Goal: Task Accomplishment & Management: Manage account settings

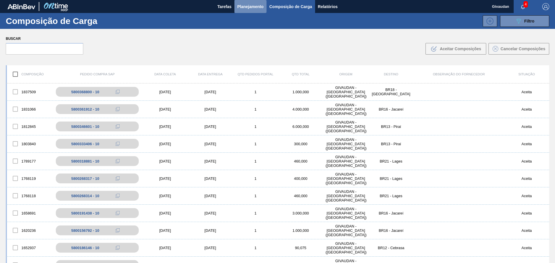
click at [242, 8] on span "Planejamento" at bounding box center [250, 6] width 26 height 7
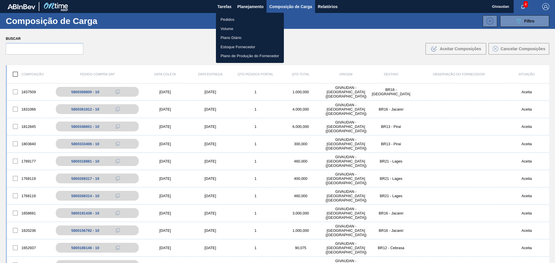
click at [234, 18] on li "Pedidos" at bounding box center [250, 19] width 68 height 9
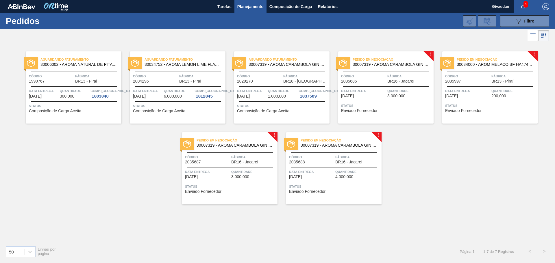
click at [368, 109] on span "Enviado Fornecedor" at bounding box center [359, 111] width 36 height 4
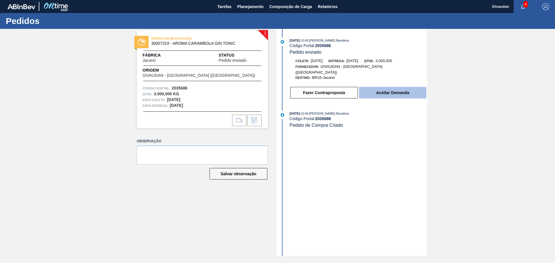
click at [397, 88] on button "Aceitar Demanda" at bounding box center [392, 93] width 67 height 12
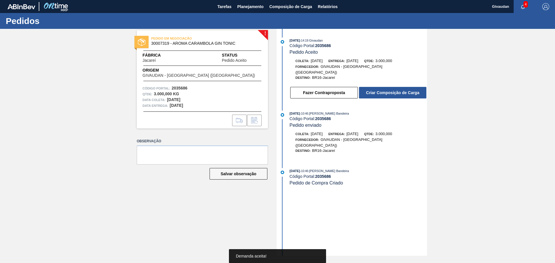
click at [397, 88] on button "Criar Composição de Carga" at bounding box center [392, 93] width 67 height 12
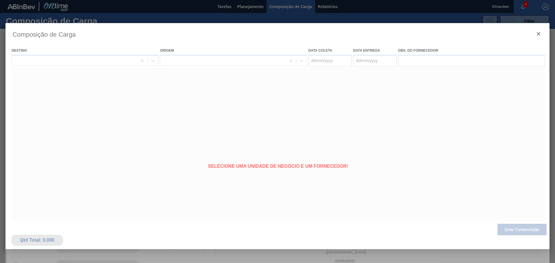
type coleta "23/09/2025"
type entrega "23/09/2025"
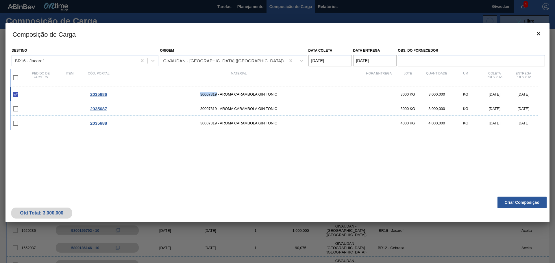
drag, startPoint x: 197, startPoint y: 95, endPoint x: 214, endPoint y: 99, distance: 17.3
click at [216, 97] on div "2035686 30007319 - AROMA CARAMBOLA GIN TONIC 3000 KG 3.000,000 KG 23/09/2025 23…" at bounding box center [274, 94] width 528 height 14
copy span "30007319"
click at [16, 92] on input "checkbox" at bounding box center [16, 94] width 12 height 12
click at [12, 96] on input "checkbox" at bounding box center [16, 94] width 12 height 12
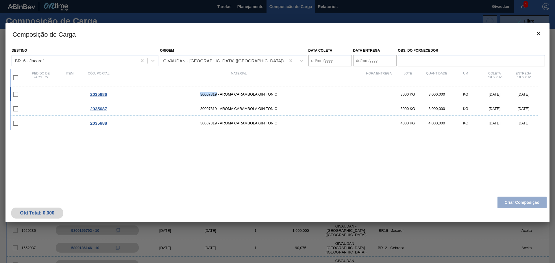
click at [15, 95] on input "checkbox" at bounding box center [16, 94] width 12 height 12
click at [18, 93] on input "checkbox" at bounding box center [16, 94] width 12 height 12
checkbox input "false"
click at [508, 205] on div "Qtd Total: 0,000 Criar Composição" at bounding box center [277, 208] width 544 height 28
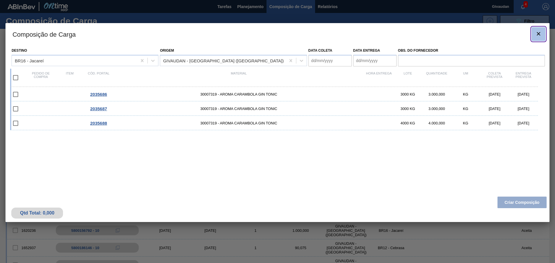
click at [537, 33] on icon "botão de ícone" at bounding box center [538, 33] width 7 height 7
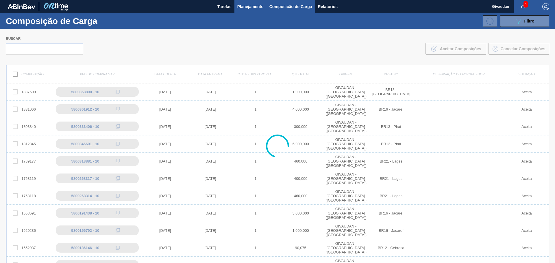
click at [248, 8] on span "Planejamento" at bounding box center [250, 6] width 26 height 7
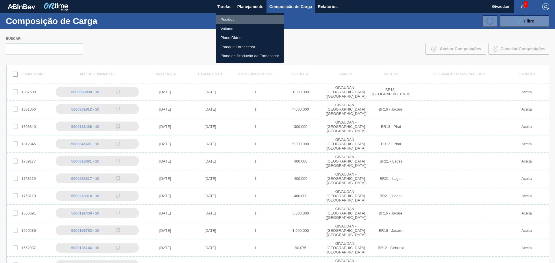
click at [222, 21] on li "Pedidos" at bounding box center [250, 19] width 68 height 9
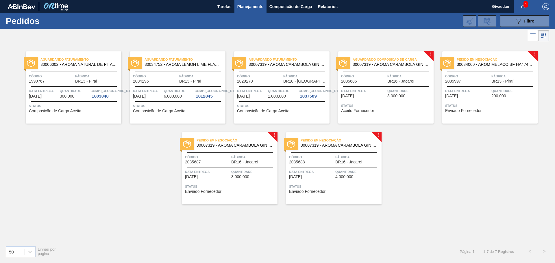
click at [364, 112] on span "Aceito Fornecedor" at bounding box center [357, 111] width 33 height 4
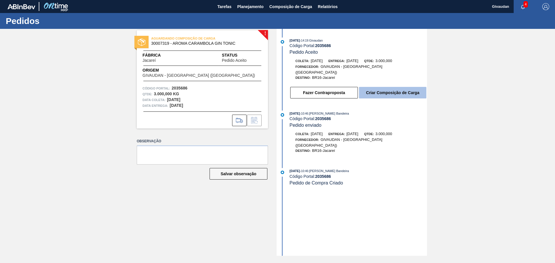
click at [369, 91] on button "Criar Composição de Carga" at bounding box center [392, 93] width 67 height 12
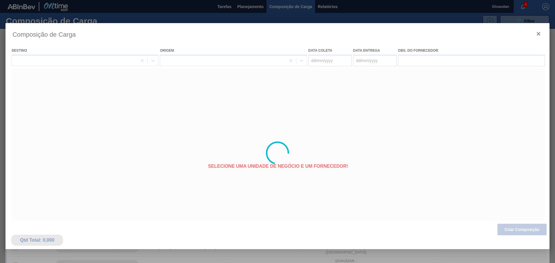
type coleta "23/09/2025"
type entrega "23/09/2025"
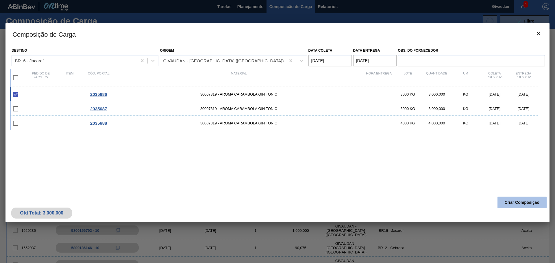
click at [517, 203] on button "Criar Composição" at bounding box center [521, 203] width 49 height 12
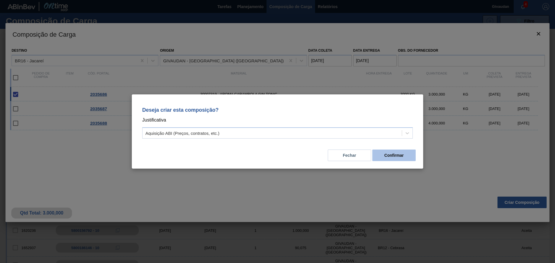
click at [393, 160] on button "Confirmar" at bounding box center [393, 156] width 43 height 12
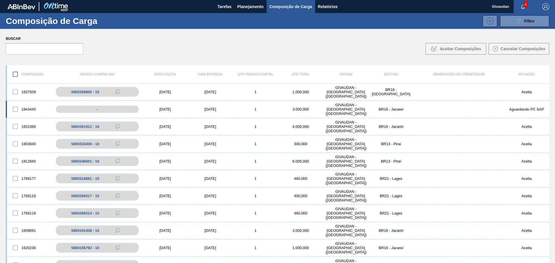
click at [206, 109] on div "23/09/2025" at bounding box center [209, 109] width 45 height 4
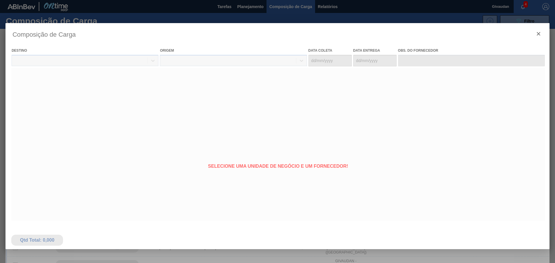
type coleta "23/09/2025"
type entrega "23/09/2025"
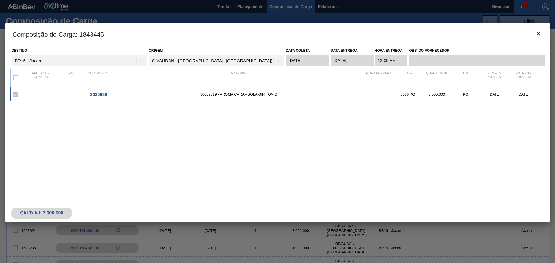
click at [92, 96] on span "2035686" at bounding box center [98, 94] width 17 height 5
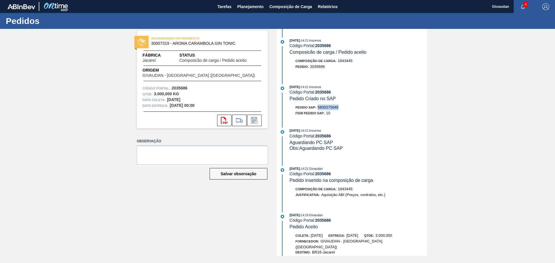
drag, startPoint x: 317, startPoint y: 106, endPoint x: 339, endPoint y: 106, distance: 21.7
click at [339, 106] on div "Pedido SAP: 5800375648" at bounding box center [357, 108] width 137 height 6
copy span "5800375648"
click at [242, 7] on span "Planejamento" at bounding box center [250, 6] width 26 height 7
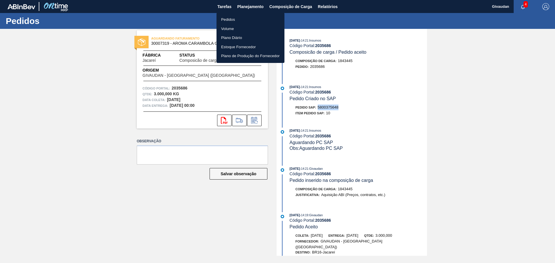
click at [234, 18] on li "Pedidos" at bounding box center [250, 19] width 68 height 9
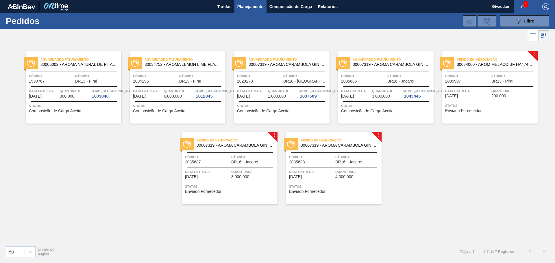
click at [203, 191] on span "Enviado Fornecedor" at bounding box center [203, 192] width 36 height 4
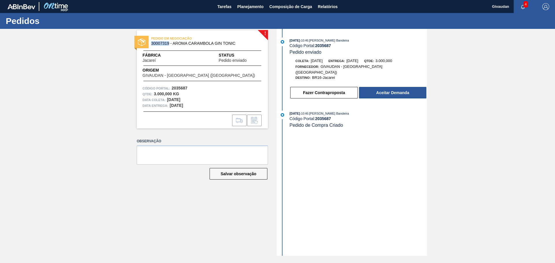
drag, startPoint x: 152, startPoint y: 42, endPoint x: 170, endPoint y: 52, distance: 20.7
click at [168, 43] on span "30007319 - AROMA CARAMBOLA GIN TONIC" at bounding box center [203, 43] width 105 height 4
copy span "3000731"
click at [384, 87] on button "Aceitar Demanda" at bounding box center [392, 93] width 67 height 12
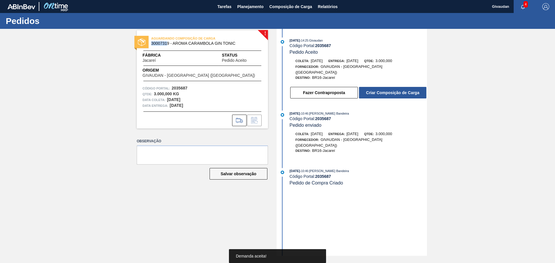
click at [382, 87] on button "Criar Composição de Carga" at bounding box center [392, 93] width 67 height 12
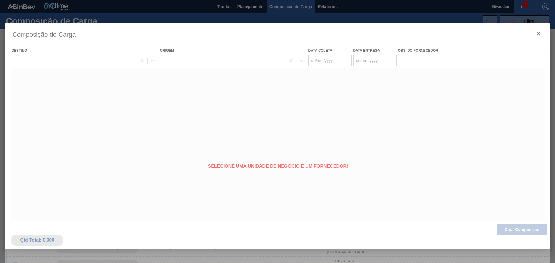
type coleta "06/10/2025"
type entrega "06/10/2025"
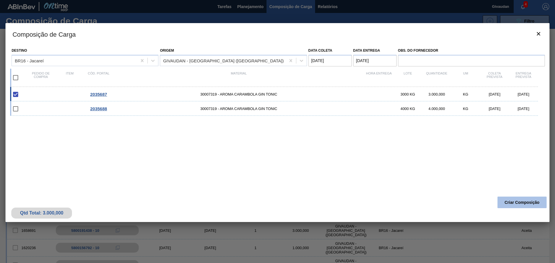
click at [511, 204] on button "Criar Composição" at bounding box center [521, 203] width 49 height 12
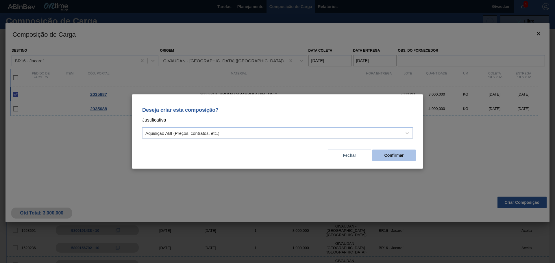
click at [398, 153] on button "Confirmar" at bounding box center [393, 156] width 43 height 12
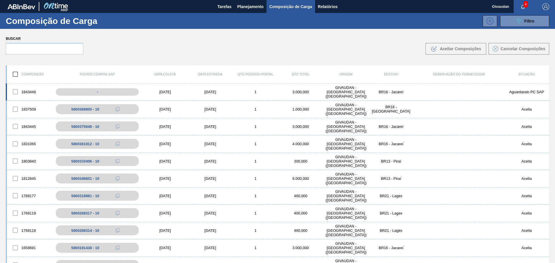
click at [164, 92] on div "06/10/2025" at bounding box center [164, 92] width 45 height 4
click at [164, 0] on body "Tarefas Planejamento Composição de Carga Relatórios Givaudan 4 Marcar todas com…" at bounding box center [277, 0] width 555 height 0
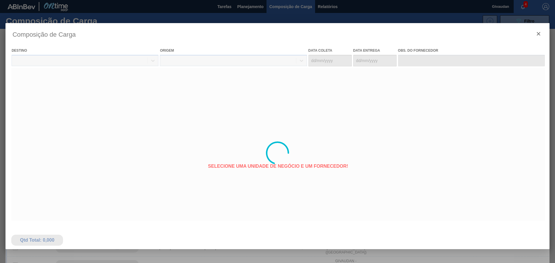
type coleta "06/10/2025"
type entrega "06/10/2025"
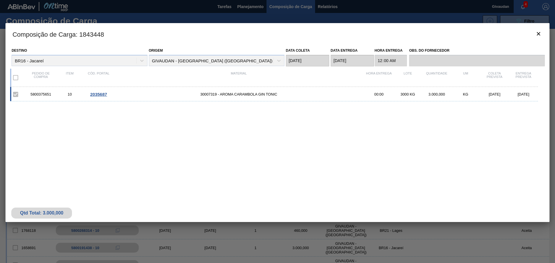
click at [55, 95] on div "5800375651" at bounding box center [40, 94] width 29 height 4
click at [40, 97] on div "5800375651 10 2035687 30007319 - AROMA CARAMBOLA GIN TONIC 00:00 3000 KG 3.000,…" at bounding box center [274, 94] width 528 height 14
click at [41, 93] on div "5800375651" at bounding box center [40, 94] width 29 height 4
drag, startPoint x: 30, startPoint y: 92, endPoint x: 47, endPoint y: 93, distance: 16.8
click at [53, 96] on div "5800375651" at bounding box center [40, 94] width 29 height 4
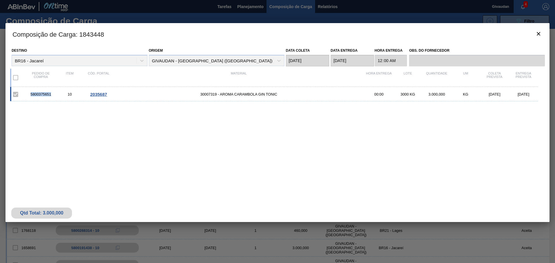
copy div "5800375651"
click at [535, 34] on icon "botão de ícone" at bounding box center [538, 33] width 7 height 7
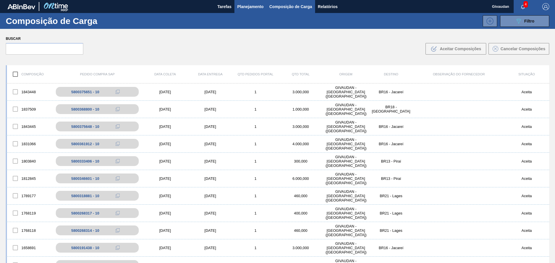
click at [242, 4] on span "Planejamento" at bounding box center [250, 6] width 26 height 7
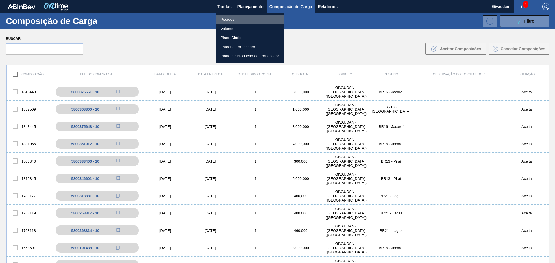
click at [231, 16] on li "Pedidos" at bounding box center [250, 19] width 68 height 9
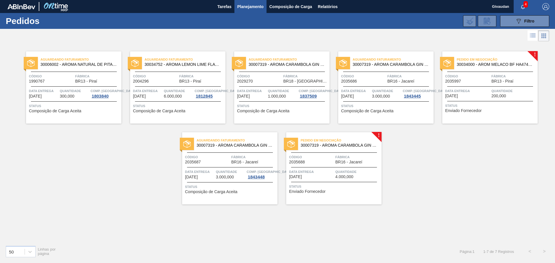
click at [320, 192] on span "Enviado Fornecedor" at bounding box center [307, 192] width 36 height 4
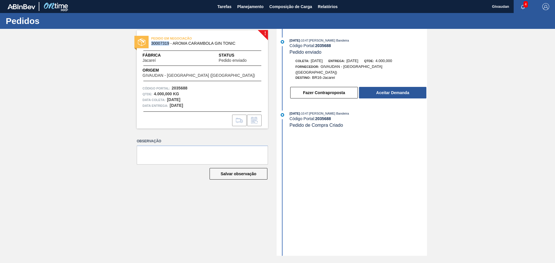
drag, startPoint x: 150, startPoint y: 42, endPoint x: 165, endPoint y: 47, distance: 15.6
click at [168, 47] on div "PEDIDO EM NEGOCIAÇÃO 30007319 - AROMA CARAMBOLA GIN TONIC" at bounding box center [202, 41] width 131 height 13
copy span "30007319"
click at [389, 94] on div "Fazer Contraproposta Aceitar Demanda" at bounding box center [357, 92] width 137 height 13
click at [389, 89] on button "Aceitar Demanda" at bounding box center [392, 93] width 67 height 12
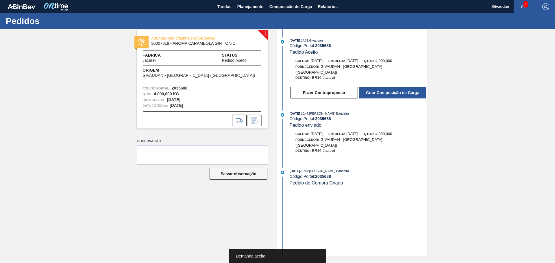
click at [389, 90] on button "Criar Composição de Carga" at bounding box center [392, 93] width 67 height 12
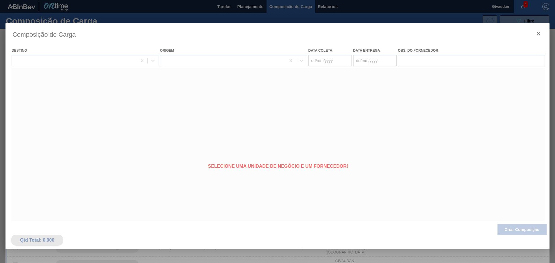
type coleta "13/10/2025"
type entrega "13/10/2025"
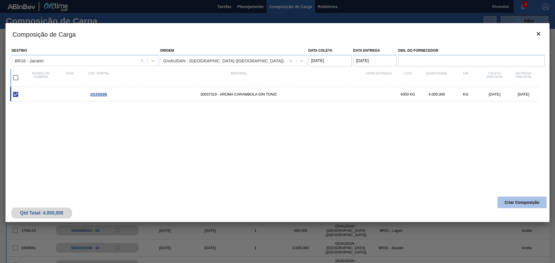
click at [525, 204] on button "Criar Composição" at bounding box center [521, 203] width 49 height 12
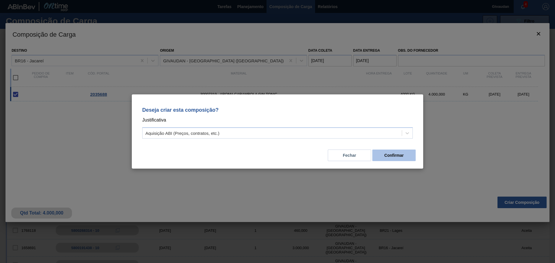
click at [402, 157] on button "Confirmar" at bounding box center [393, 156] width 43 height 12
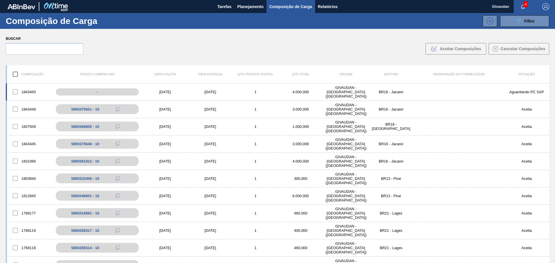
click at [24, 91] on div "1843450" at bounding box center [29, 92] width 45 height 12
click at [167, 93] on div "13/10/2025" at bounding box center [164, 92] width 45 height 4
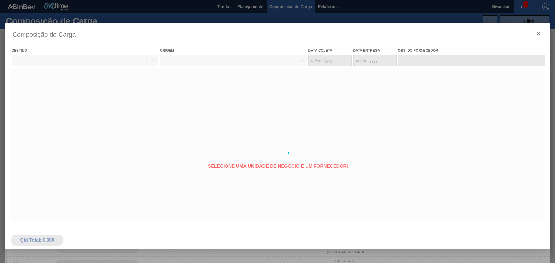
click at [29, 93] on div at bounding box center [277, 153] width 544 height 260
type coleta "13/10/2025"
type entrega "13/10/2025"
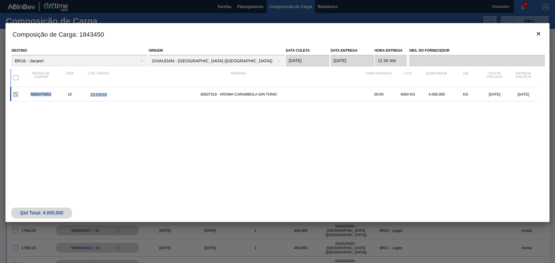
drag, startPoint x: 30, startPoint y: 92, endPoint x: 51, endPoint y: 93, distance: 20.5
click at [51, 93] on div "5800375653" at bounding box center [40, 94] width 29 height 4
copy div "5800375653"
click at [539, 34] on icon "botão de ícone" at bounding box center [538, 33] width 7 height 7
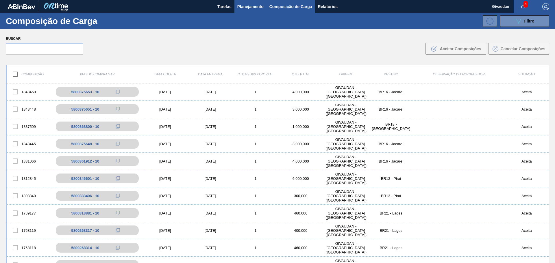
click at [247, 6] on span "Planejamento" at bounding box center [250, 6] width 26 height 7
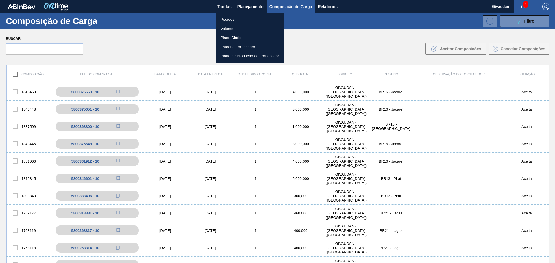
drag, startPoint x: 228, startPoint y: 20, endPoint x: 228, endPoint y: 23, distance: 2.9
click at [228, 20] on li "Pedidos" at bounding box center [250, 19] width 68 height 9
